Goal: Find specific page/section: Locate item on page

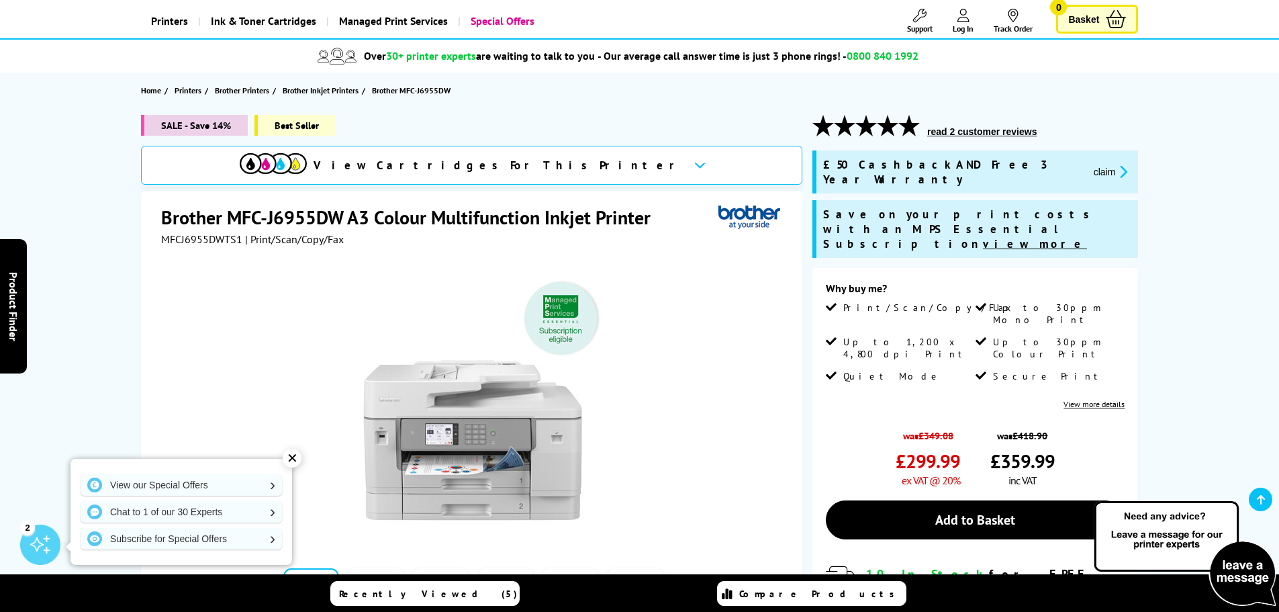
scroll to position [67, 0]
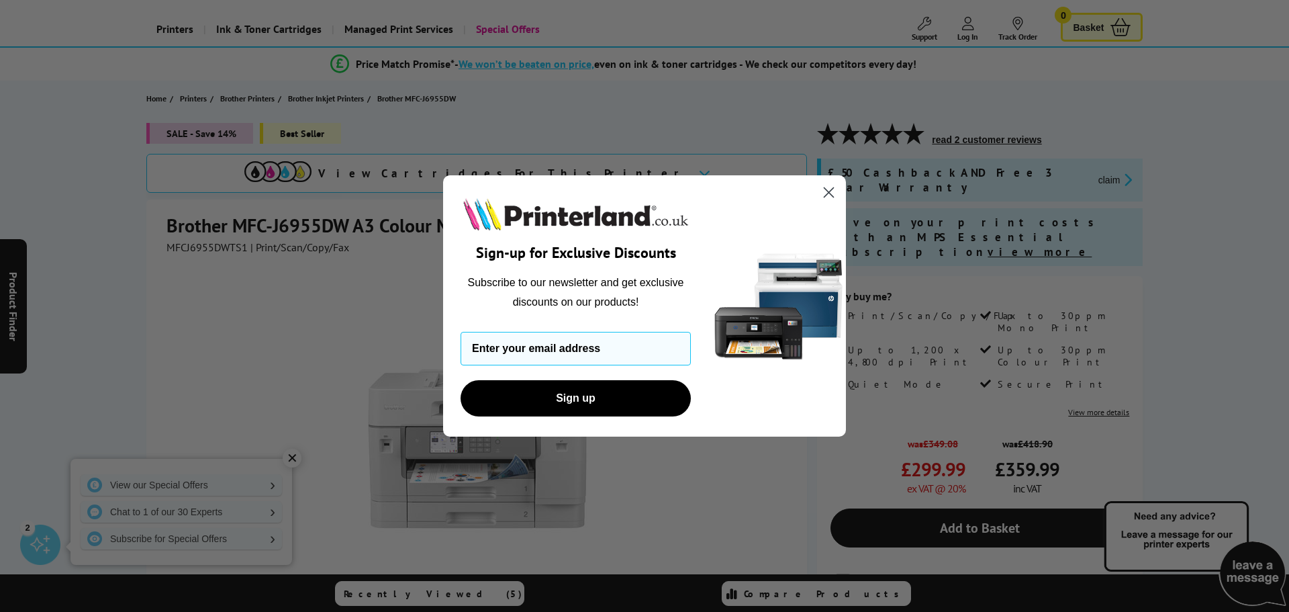
click at [833, 187] on circle "Close dialog" at bounding box center [829, 192] width 22 height 22
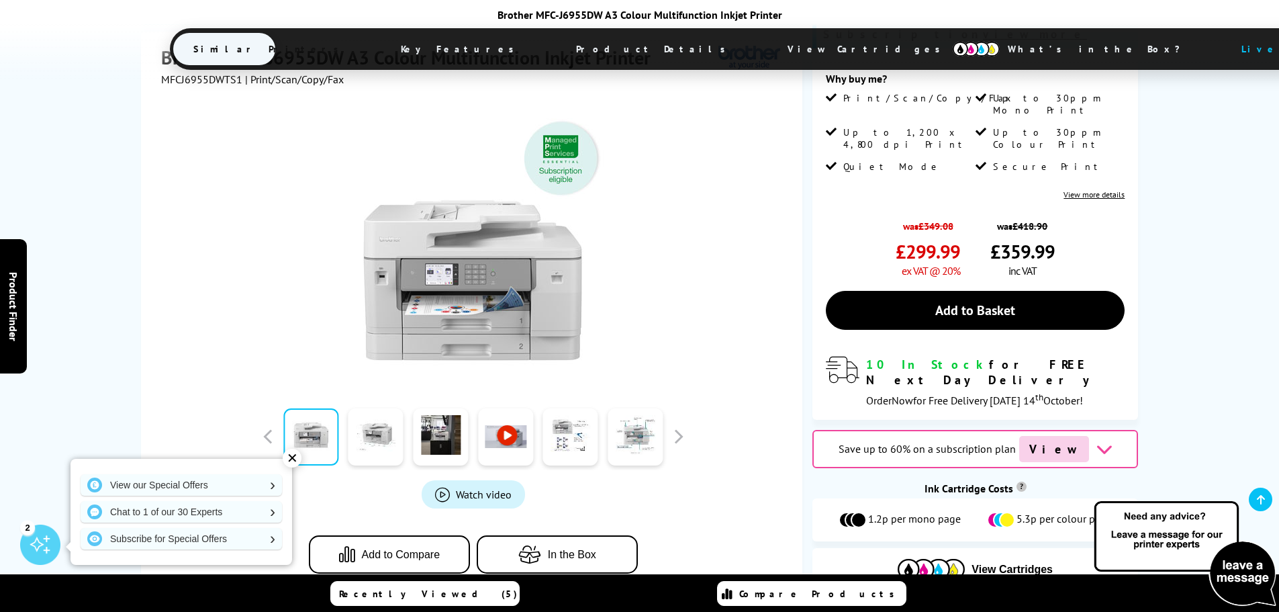
scroll to position [336, 0]
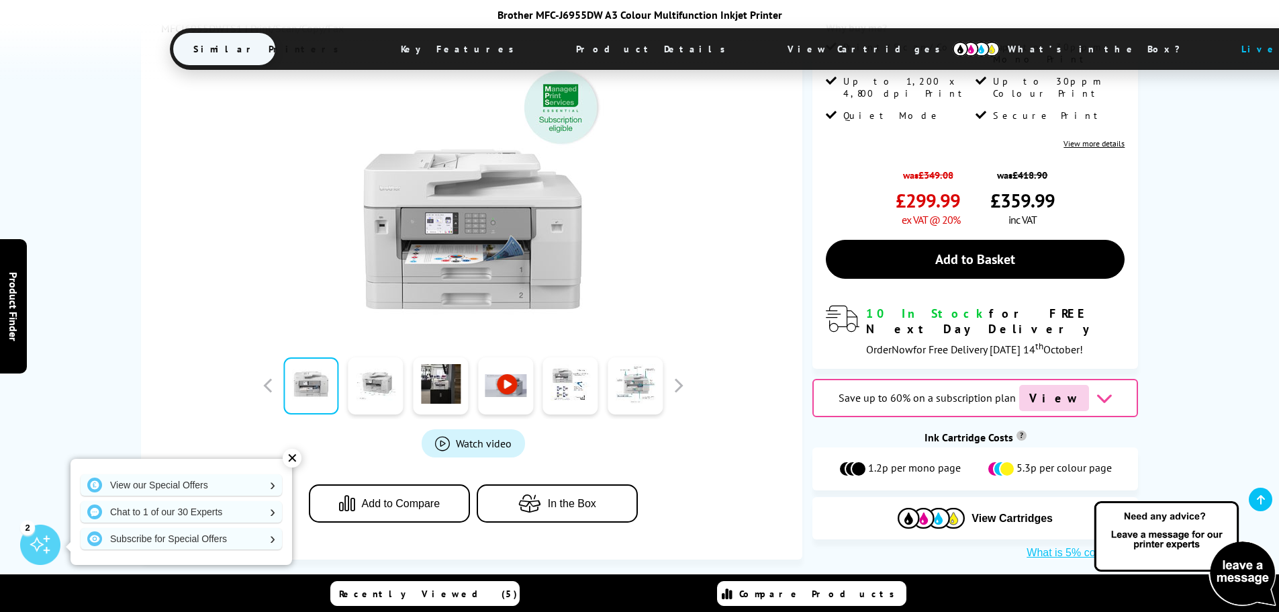
click at [953, 48] on img at bounding box center [976, 49] width 47 height 15
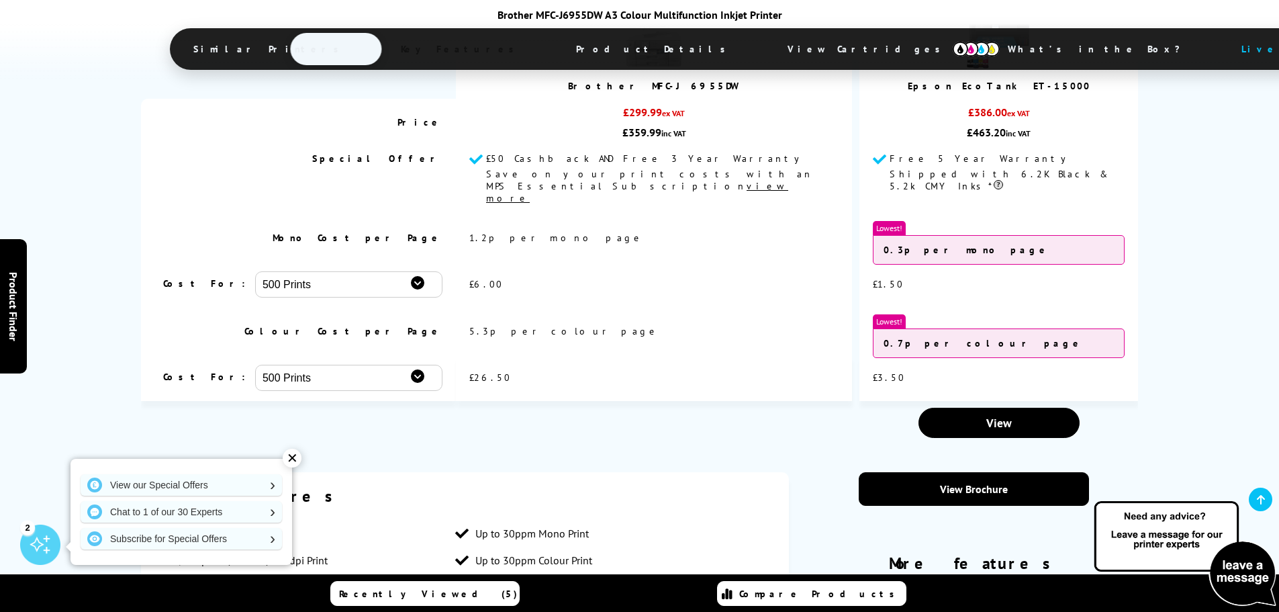
scroll to position [1985, 0]
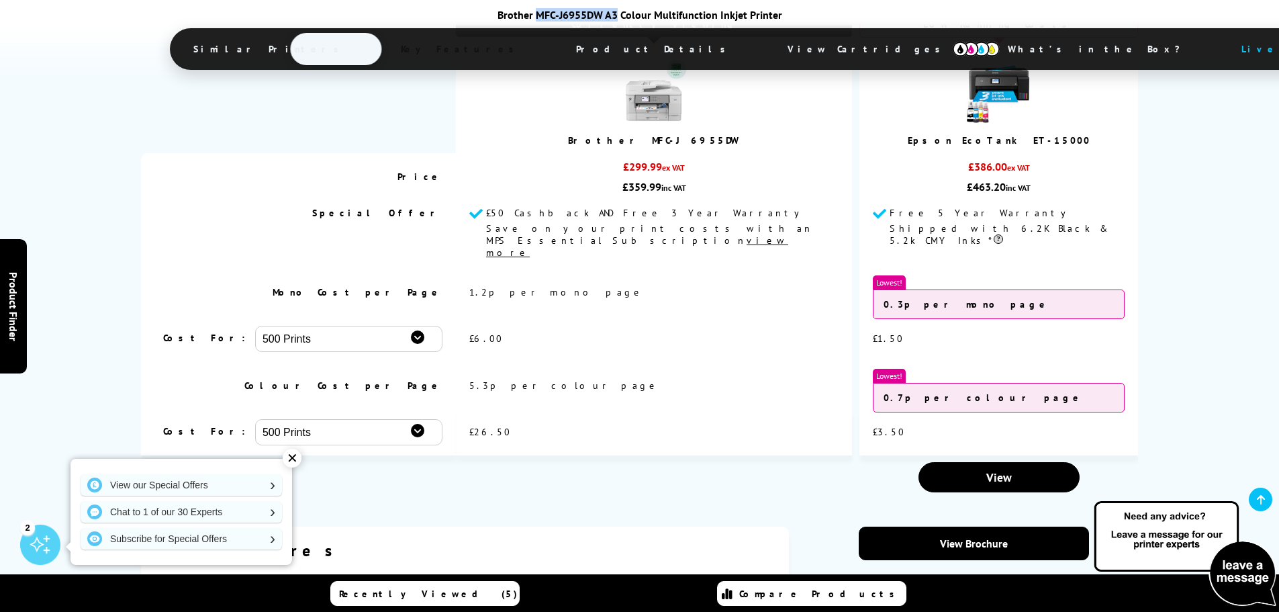
drag, startPoint x: 538, startPoint y: 13, endPoint x: 615, endPoint y: 16, distance: 77.3
click at [620, 12] on div "Brother MFC-J6955DW A3 Colour Multifunction Inkjet Printer" at bounding box center [640, 14] width 940 height 13
copy div "MFC-J6955DW A3"
